Goal: Task Accomplishment & Management: Manage account settings

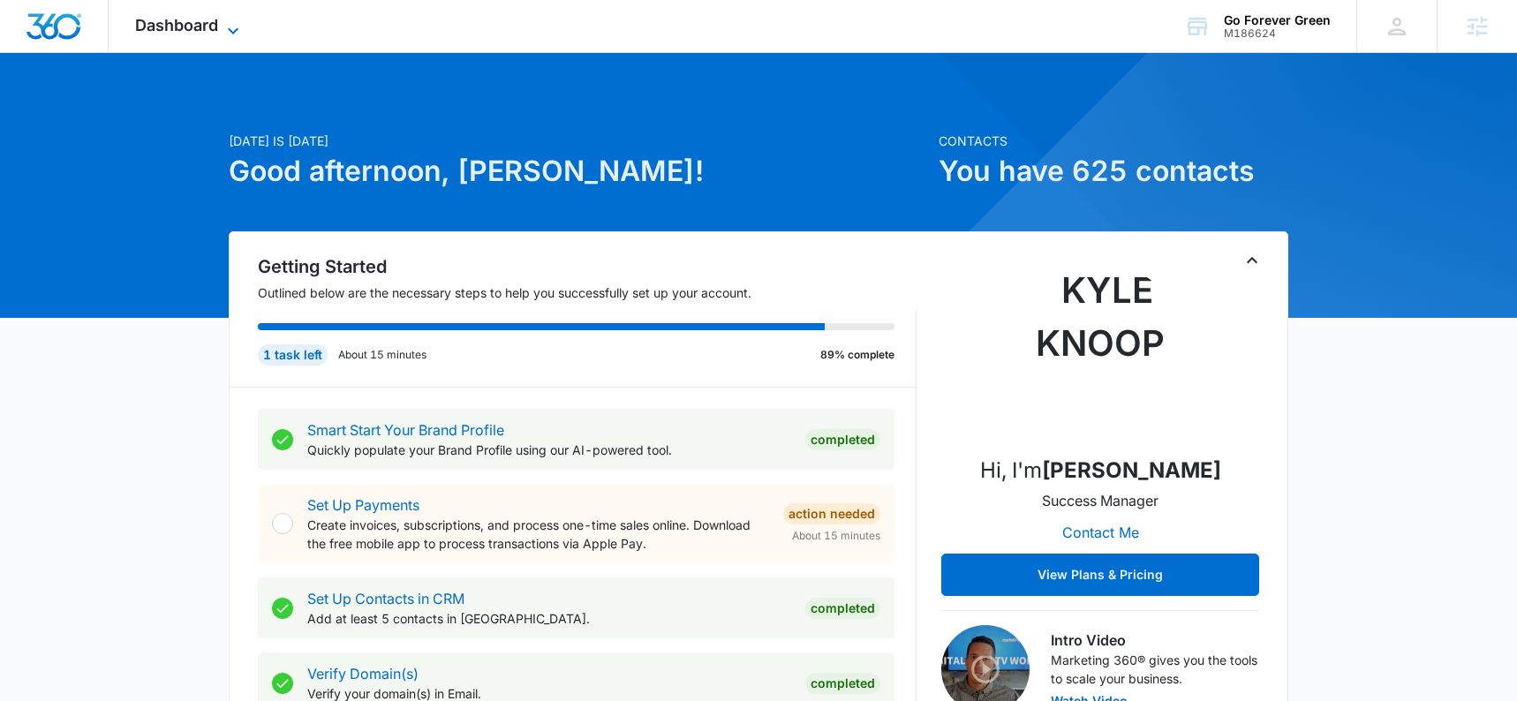
click at [234, 30] on icon at bounding box center [233, 30] width 11 height 6
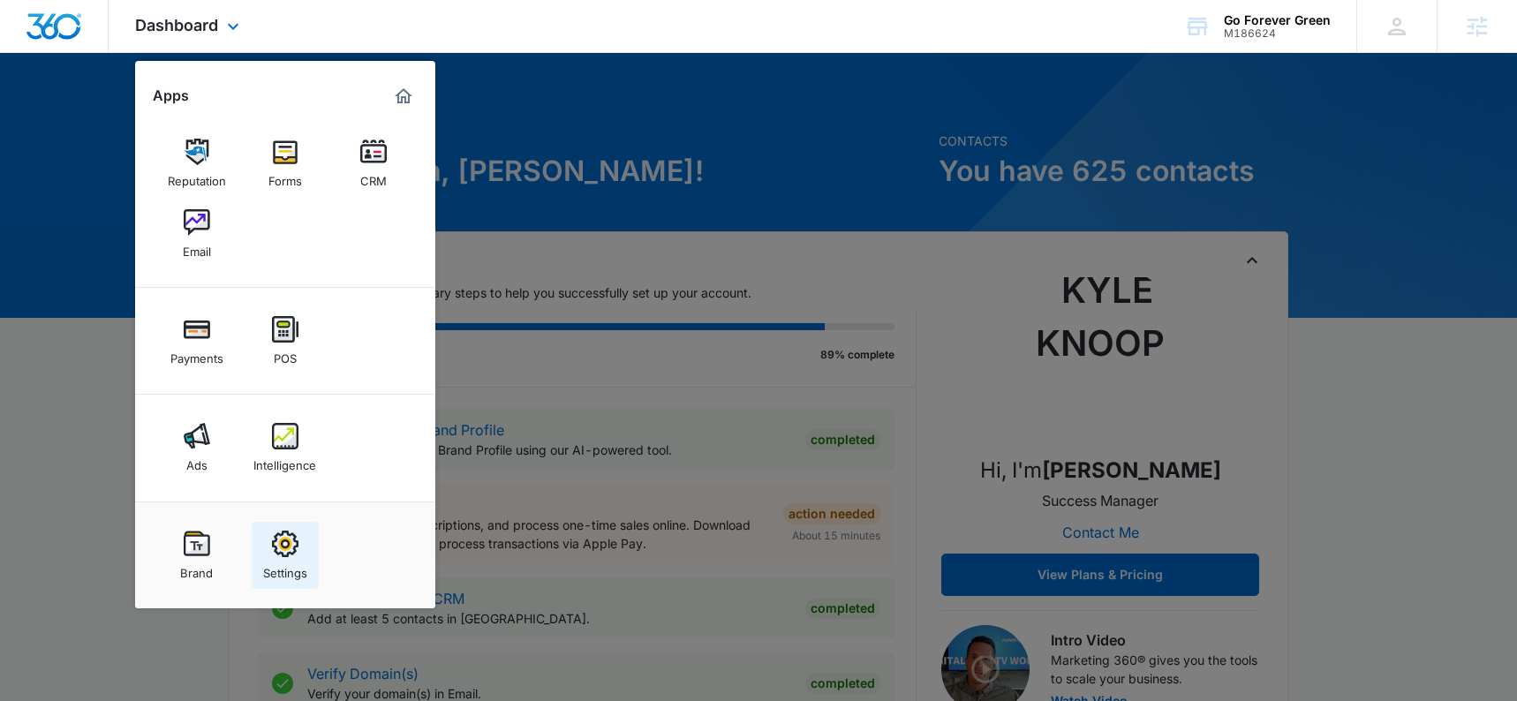
click at [283, 544] on img at bounding box center [285, 544] width 26 height 26
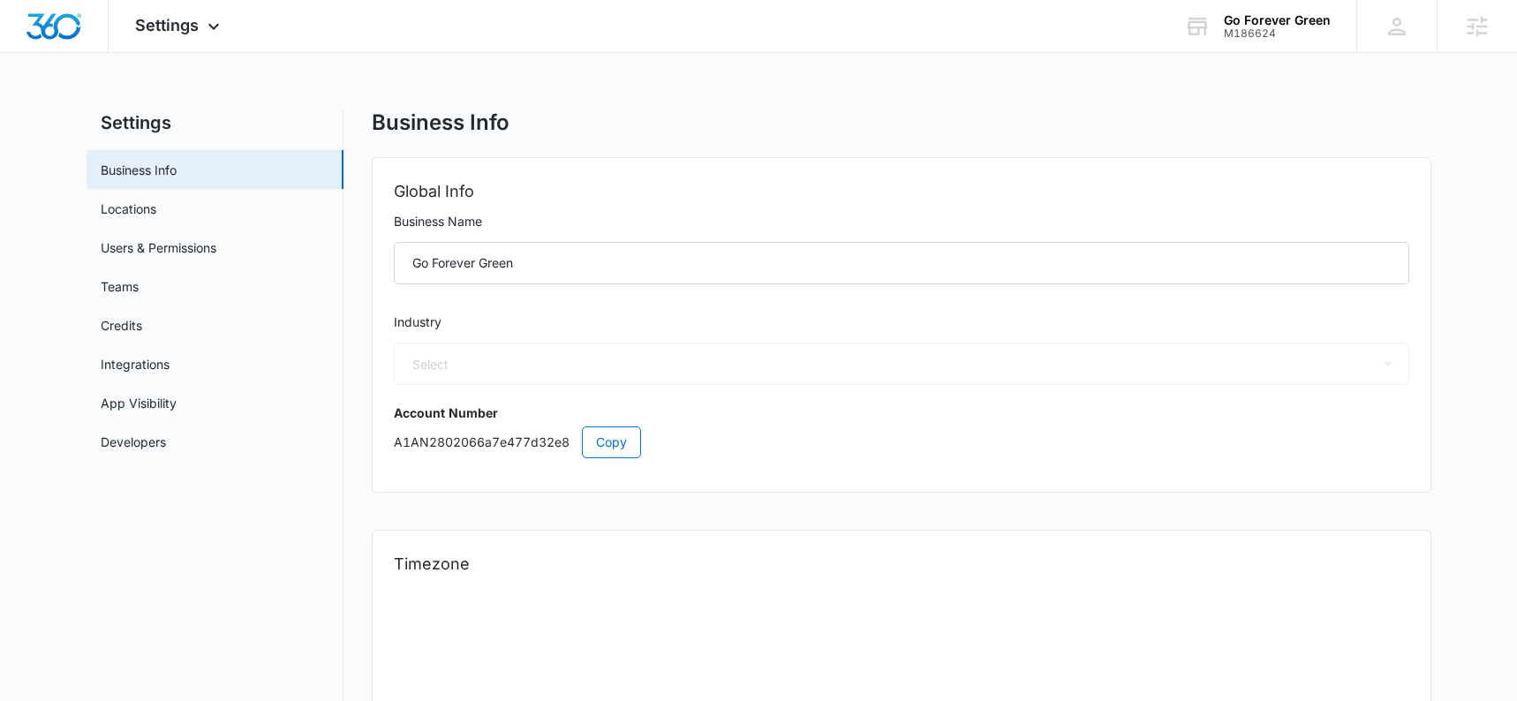
select select "5"
select select "US"
select select "America/New_York"
click at [177, 406] on link "App Visibility" at bounding box center [139, 403] width 76 height 19
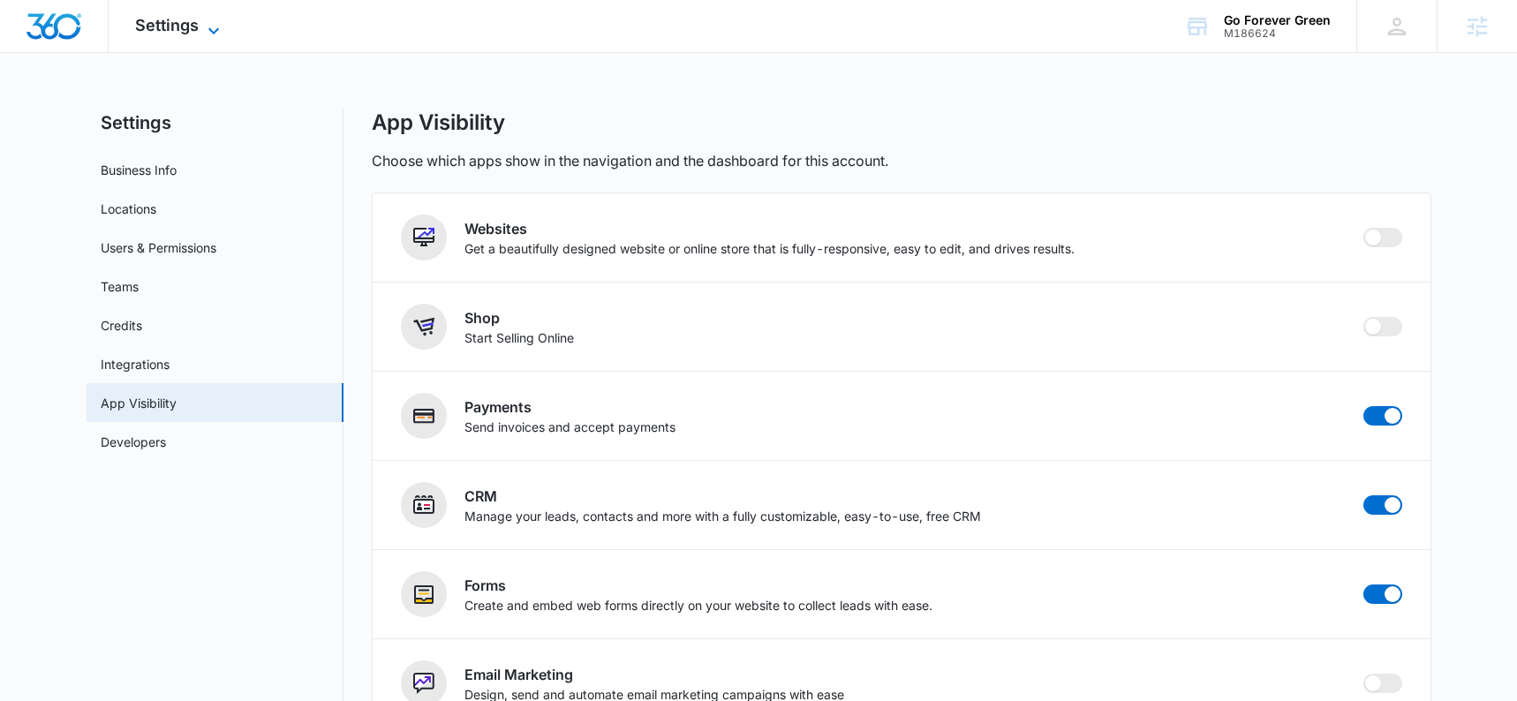
click at [170, 30] on span "Settings" at bounding box center [167, 25] width 64 height 19
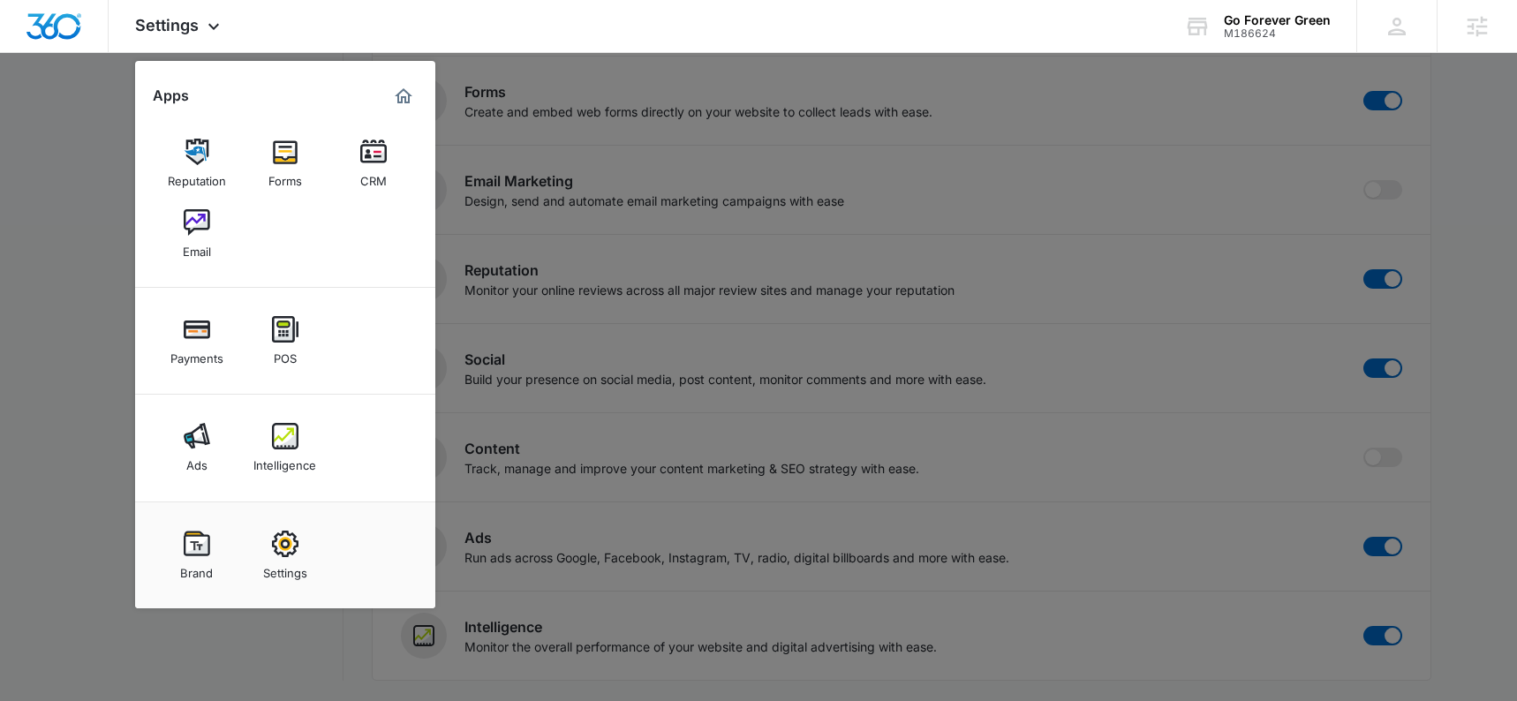
scroll to position [494, 0]
